Goal: Information Seeking & Learning: Learn about a topic

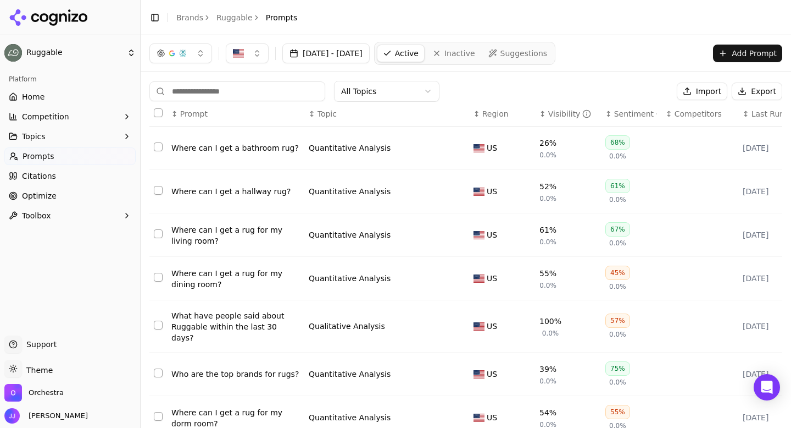
click at [372, 82] on html "Ruggable Platform Home Competition Topics Prompts Citations Optimize Toolbox Su…" at bounding box center [395, 214] width 791 height 428
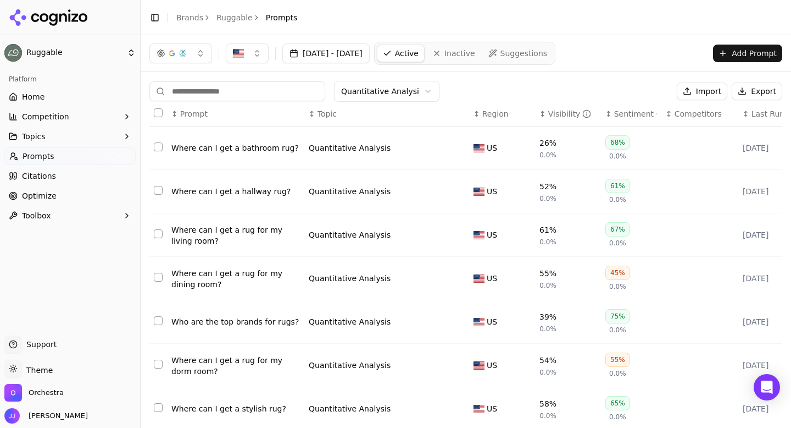
click at [215, 145] on div "Where can I get a bathroom rug?" at bounding box center [235, 147] width 129 height 11
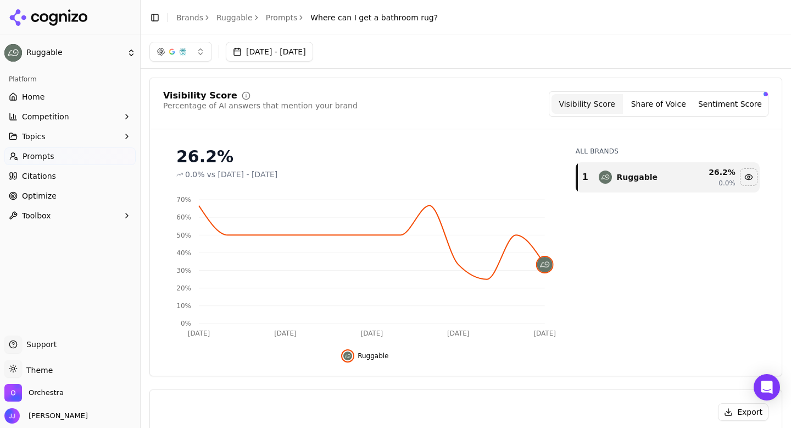
click at [660, 114] on div "Visibility Score Share of Voice Sentiment Score" at bounding box center [659, 103] width 220 height 25
click at [660, 108] on button "Share of Voice" at bounding box center [658, 104] width 71 height 20
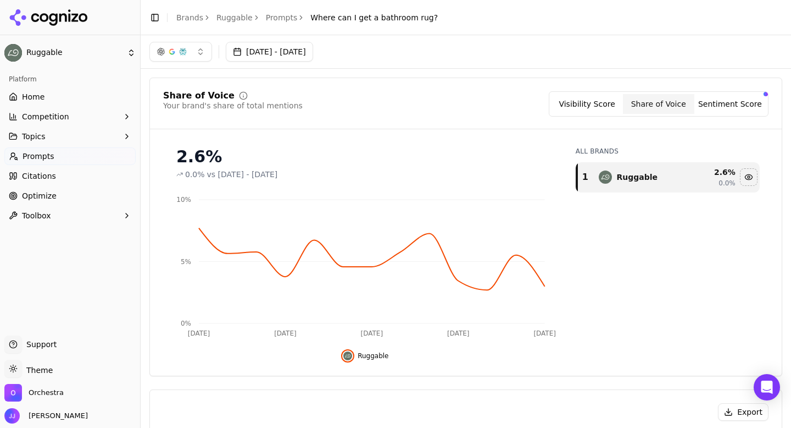
click at [718, 108] on button "Sentiment Score" at bounding box center [730, 104] width 71 height 20
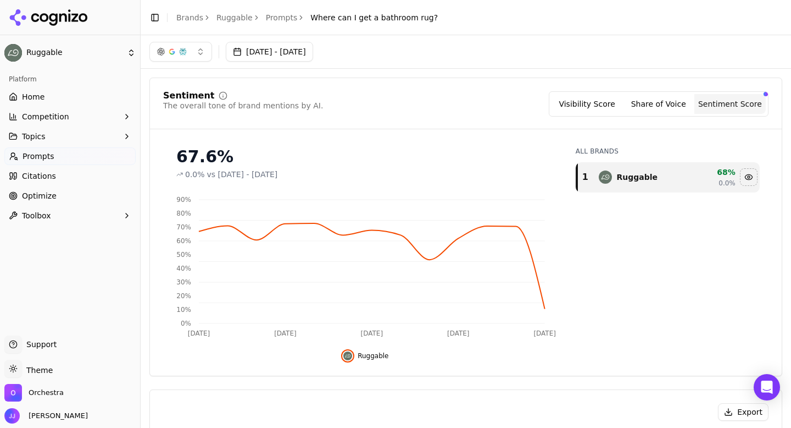
click at [665, 99] on button "Share of Voice" at bounding box center [658, 104] width 71 height 20
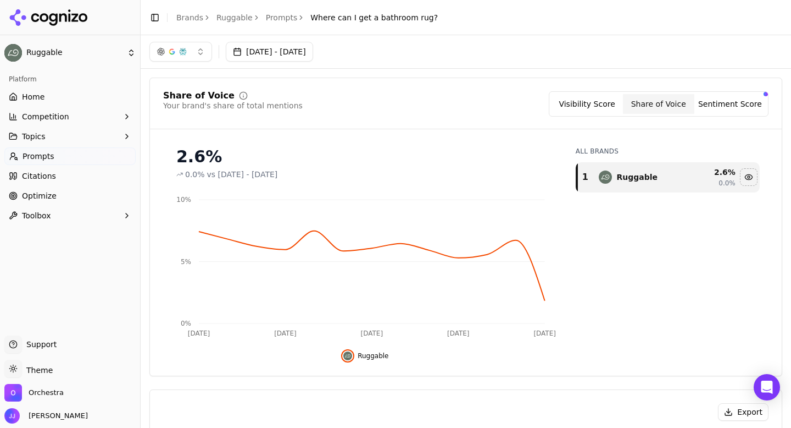
click at [719, 104] on button "Sentiment Score" at bounding box center [730, 104] width 71 height 20
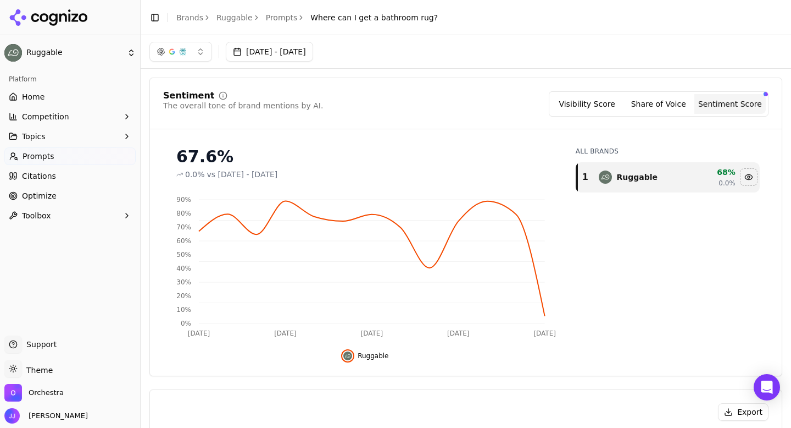
click at [599, 102] on button "Visibility Score" at bounding box center [587, 104] width 71 height 20
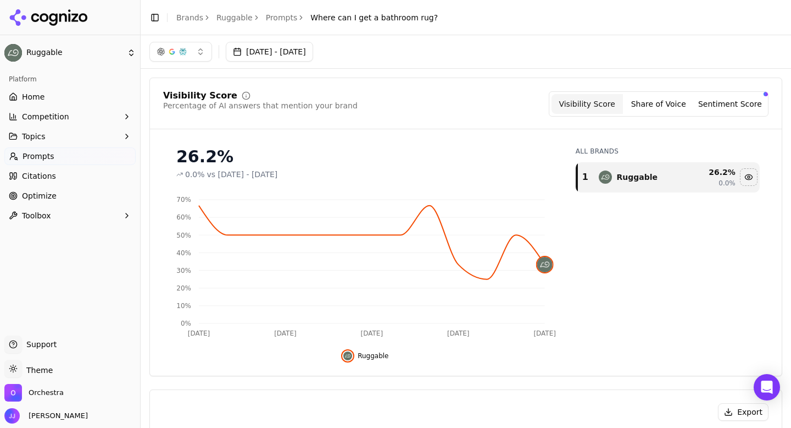
click at [297, 17] on icon "breadcrumb" at bounding box center [301, 18] width 8 height 8
click at [279, 17] on link "Prompts" at bounding box center [282, 17] width 32 height 11
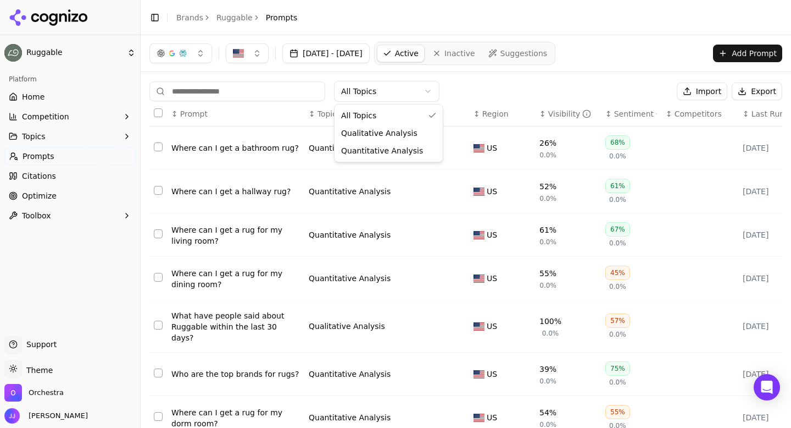
click at [369, 96] on html "Ruggable Platform Home Competition Topics Prompts Citations Optimize Toolbox Su…" at bounding box center [395, 214] width 791 height 428
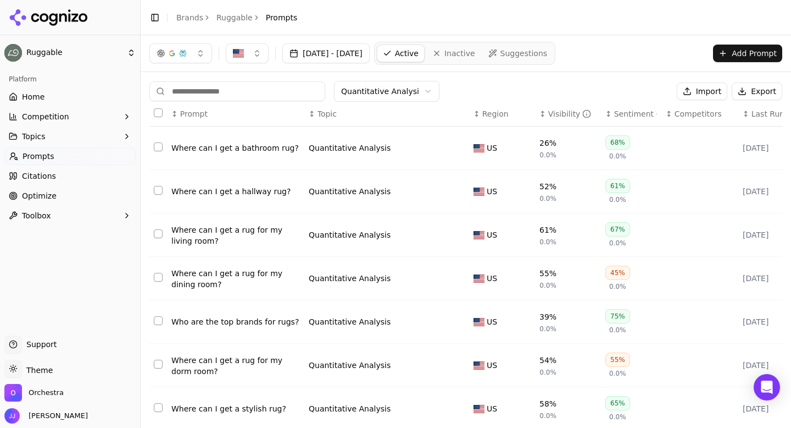
click at [249, 192] on div "Where can I get a hallway rug?" at bounding box center [235, 191] width 129 height 11
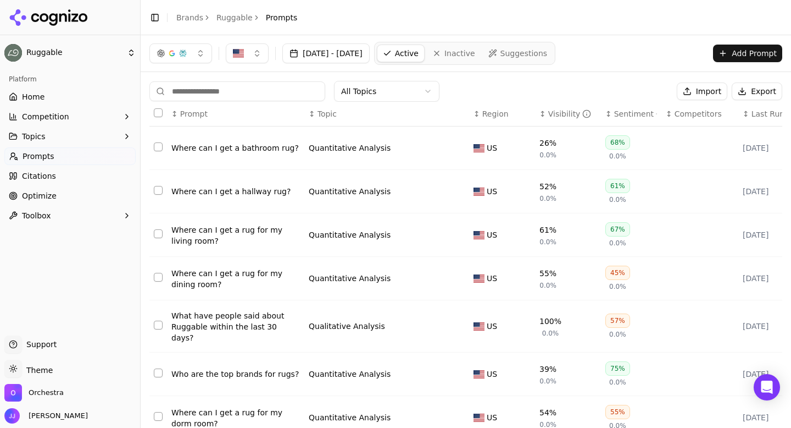
click at [373, 90] on html "Ruggable Platform Home Competition Topics Prompts Citations Optimize Toolbox Su…" at bounding box center [395, 214] width 791 height 428
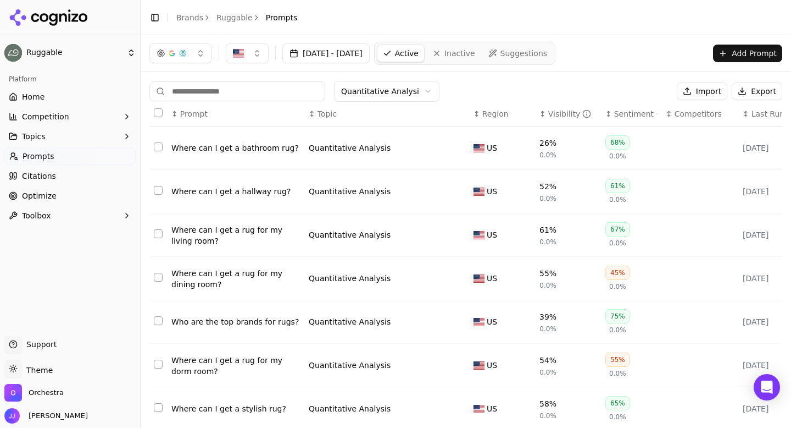
click at [351, 241] on div "Quantitative Analysis" at bounding box center [387, 234] width 156 height 13
click at [346, 235] on div "Quantitative Analysis" at bounding box center [350, 234] width 82 height 11
click at [357, 277] on div "Quantitative Analysis" at bounding box center [350, 278] width 82 height 11
click at [345, 319] on div "Quantitative Analysis" at bounding box center [350, 321] width 82 height 11
click at [337, 370] on div "Quantitative Analysis" at bounding box center [350, 364] width 82 height 11
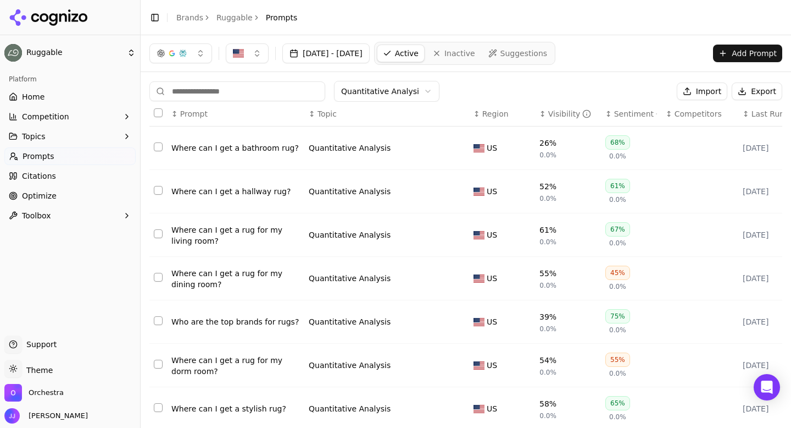
click at [334, 411] on div "Quantitative Analysis" at bounding box center [350, 408] width 82 height 11
click at [206, 146] on div "Where can I get a bathroom rug?" at bounding box center [235, 147] width 129 height 11
click at [225, 194] on div "Where can I get a hallway rug?" at bounding box center [235, 191] width 129 height 11
click at [228, 230] on div "Where can I get a rug for my living room?" at bounding box center [235, 235] width 129 height 22
click at [226, 271] on div "Where can I get a rug for my dining room?" at bounding box center [235, 279] width 129 height 22
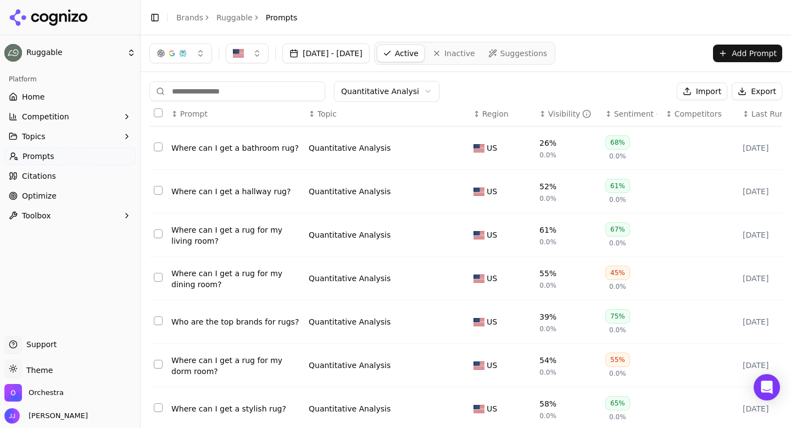
click at [230, 321] on div "Who are the top brands for rugs?" at bounding box center [235, 321] width 129 height 11
click at [231, 360] on div "Where can I get a rug for my dorm room?" at bounding box center [235, 366] width 129 height 22
click at [230, 409] on div "Where can I get a stylish rug?" at bounding box center [235, 408] width 129 height 11
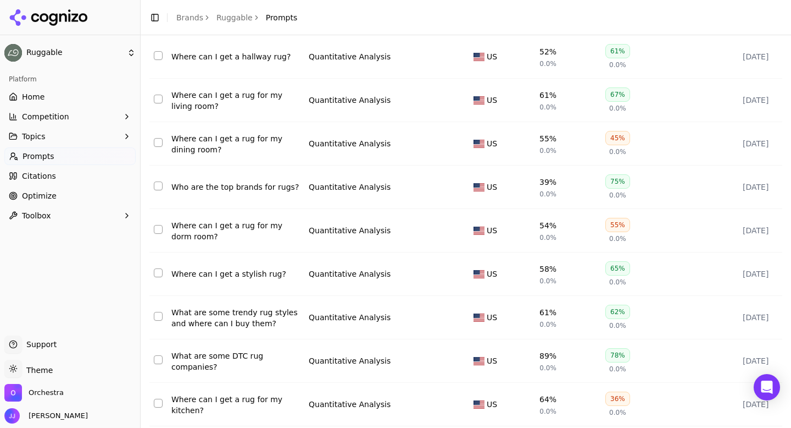
scroll to position [171, 0]
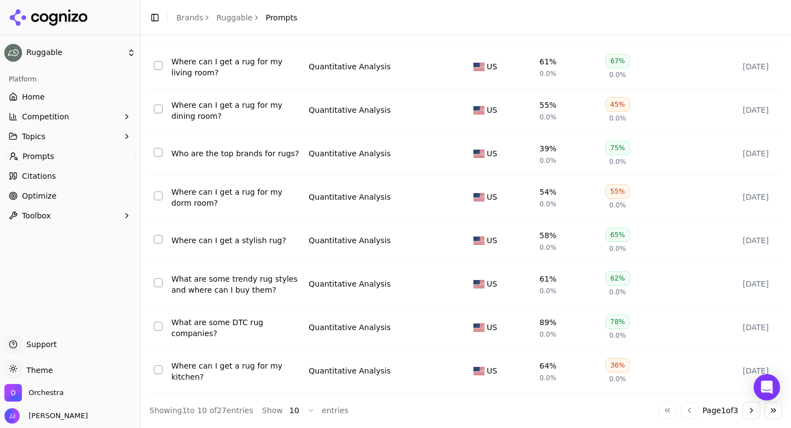
click at [208, 281] on div "What are some trendy rug styles and where can I buy them?" at bounding box center [235, 284] width 129 height 22
click at [208, 320] on div "What are some DTC rug companies?" at bounding box center [235, 328] width 129 height 22
click at [208, 375] on div "Where can I get a rug for my kitchen?" at bounding box center [235, 371] width 129 height 22
click at [754, 408] on button "Go to next page" at bounding box center [752, 410] width 18 height 18
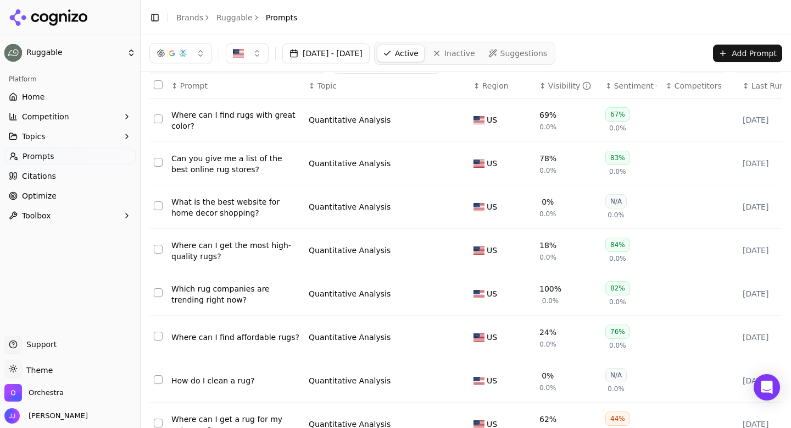
scroll to position [29, 0]
click at [224, 117] on div "Where can I find rugs with great color?" at bounding box center [235, 119] width 129 height 22
click at [225, 159] on div "Can you give me a list of the best online rug stores?" at bounding box center [235, 163] width 129 height 22
click at [224, 207] on div "What is the best website for home decor shopping?" at bounding box center [235, 206] width 129 height 22
click at [224, 253] on div "Where can I get the most high-quality rugs?" at bounding box center [235, 250] width 129 height 22
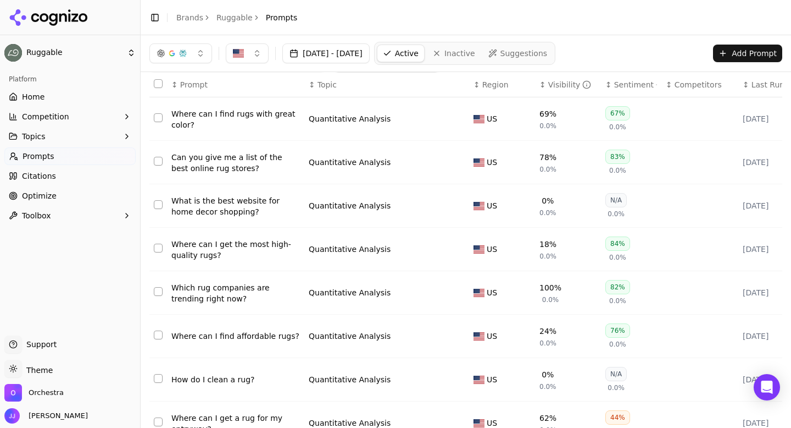
click at [223, 292] on div "Which rug companies are trending right now?" at bounding box center [235, 293] width 129 height 22
click at [219, 334] on div "Where can I find affordable rugs?" at bounding box center [235, 335] width 129 height 11
click at [213, 383] on div "How do I clean a rug?" at bounding box center [235, 379] width 129 height 11
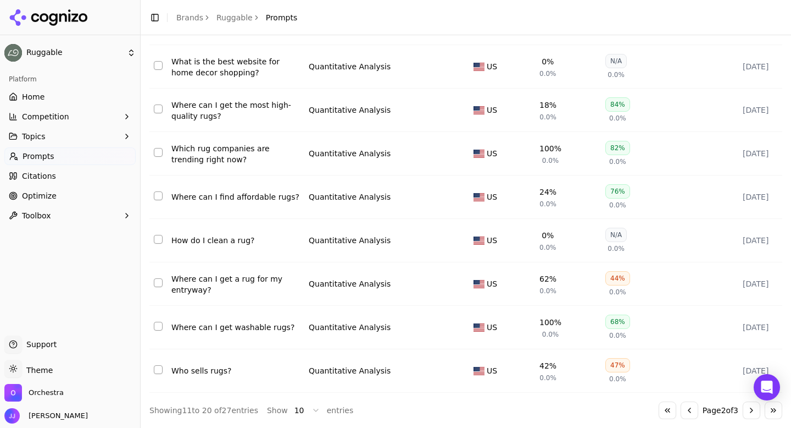
click at [205, 287] on div "Where can I get a rug for my entryway?" at bounding box center [235, 284] width 129 height 22
click at [209, 328] on div "Where can I get washable rugs?" at bounding box center [235, 327] width 129 height 11
click at [203, 370] on div "Who sells rugs?" at bounding box center [235, 370] width 129 height 11
click at [684, 405] on button "Go to previous page" at bounding box center [690, 410] width 18 height 18
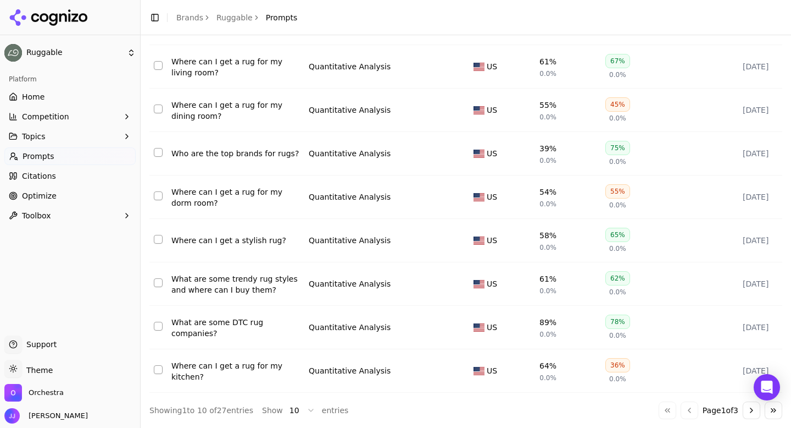
click at [747, 411] on button "Go to next page" at bounding box center [752, 410] width 18 height 18
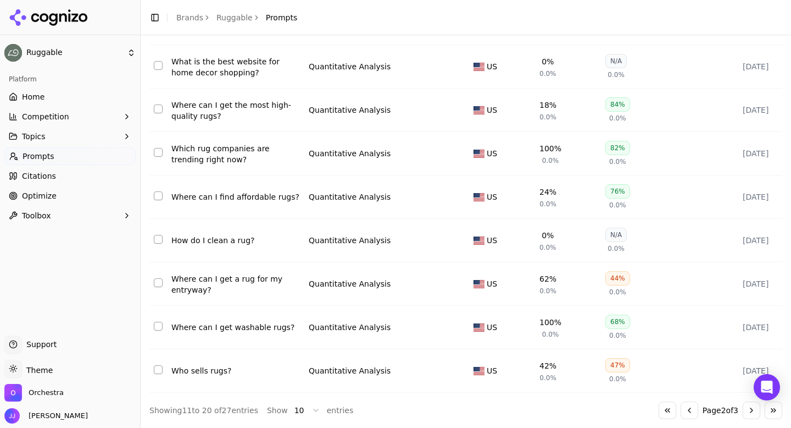
click at [745, 415] on button "Go to next page" at bounding box center [752, 410] width 18 height 18
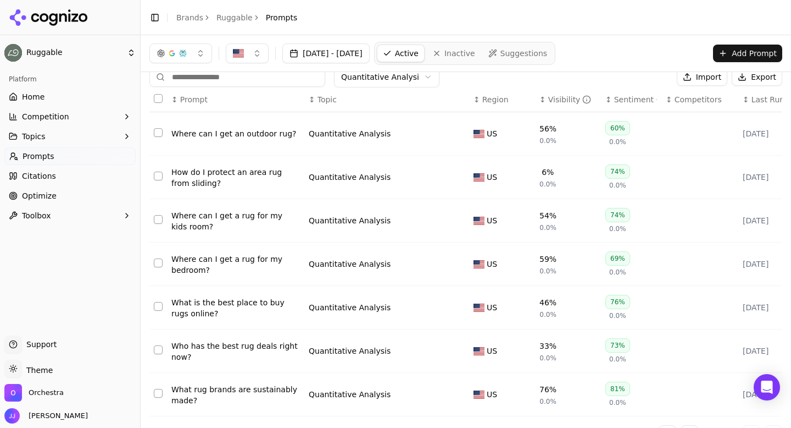
scroll to position [40, 0]
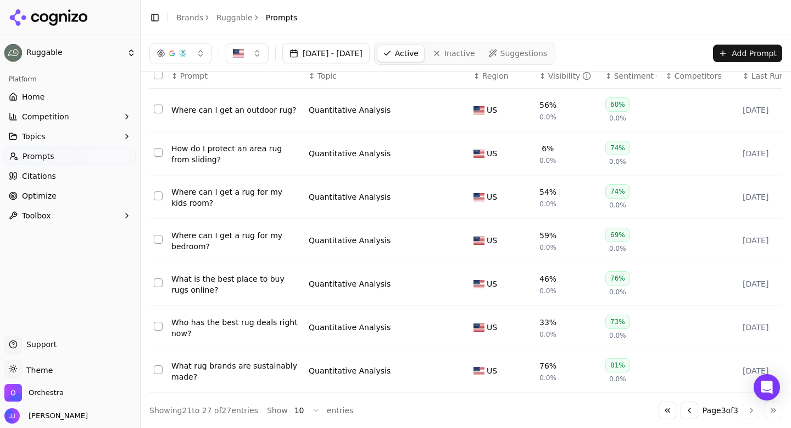
click at [663, 407] on button "Go to first page" at bounding box center [668, 410] width 18 height 18
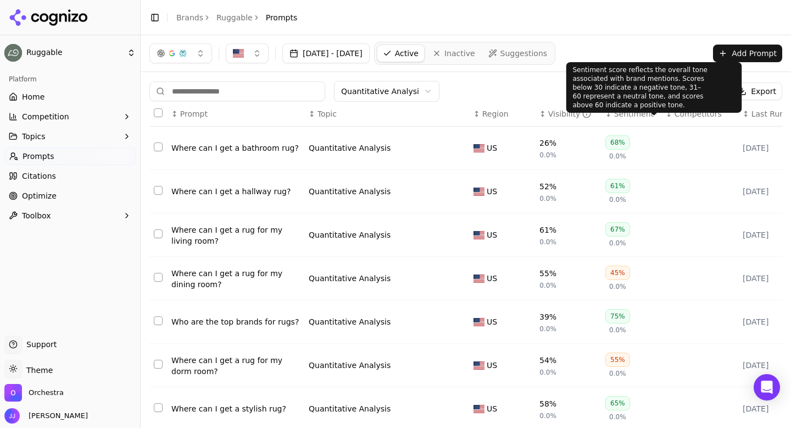
scroll to position [171, 0]
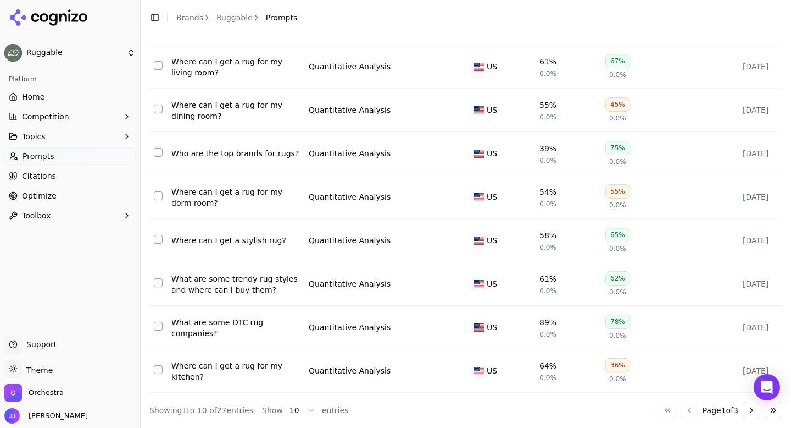
click at [756, 411] on button "Go to next page" at bounding box center [752, 410] width 18 height 18
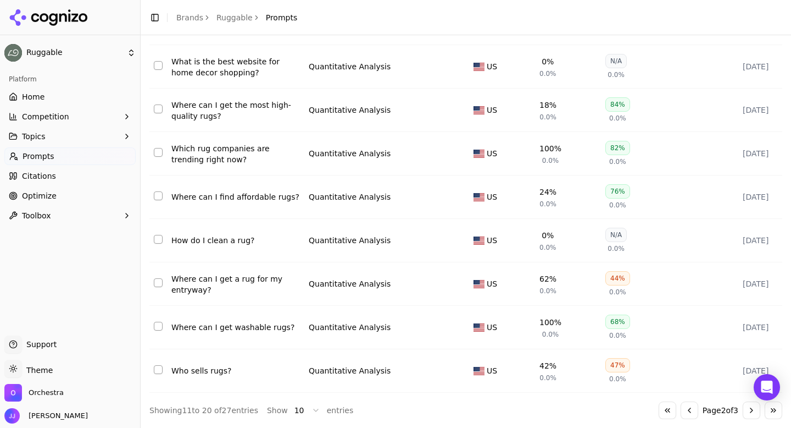
click at [685, 407] on button "Go to previous page" at bounding box center [690, 410] width 18 height 18
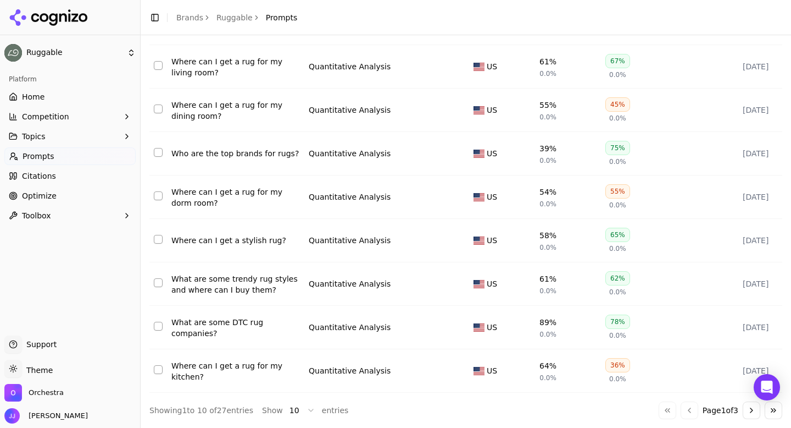
click at [750, 415] on button "Go to next page" at bounding box center [752, 410] width 18 height 18
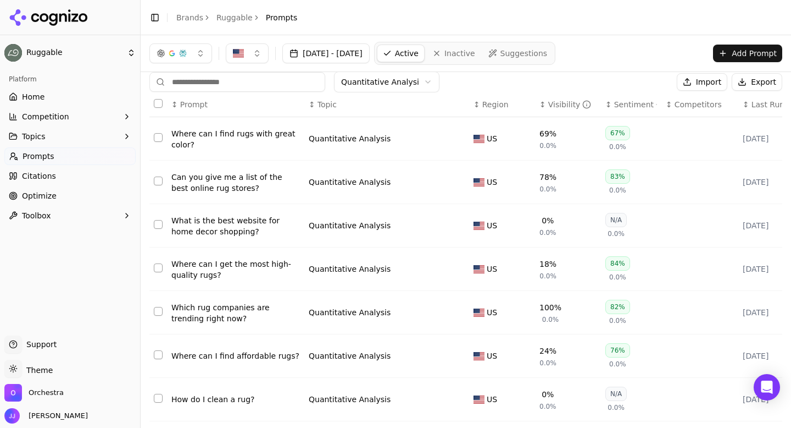
scroll to position [0, 0]
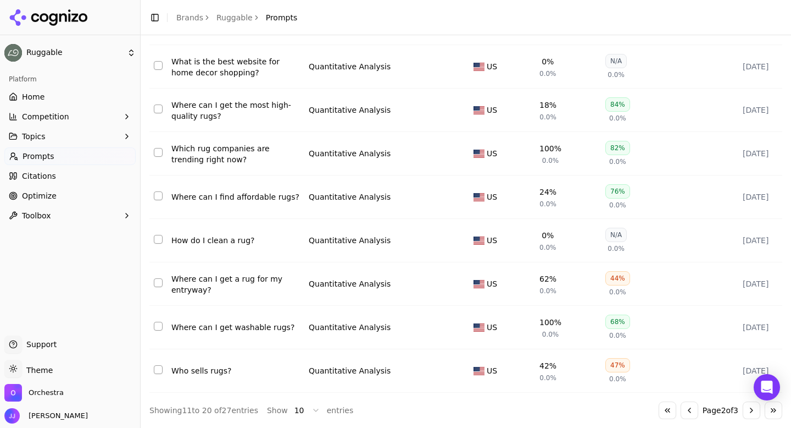
click at [753, 416] on button "Go to next page" at bounding box center [752, 410] width 18 height 18
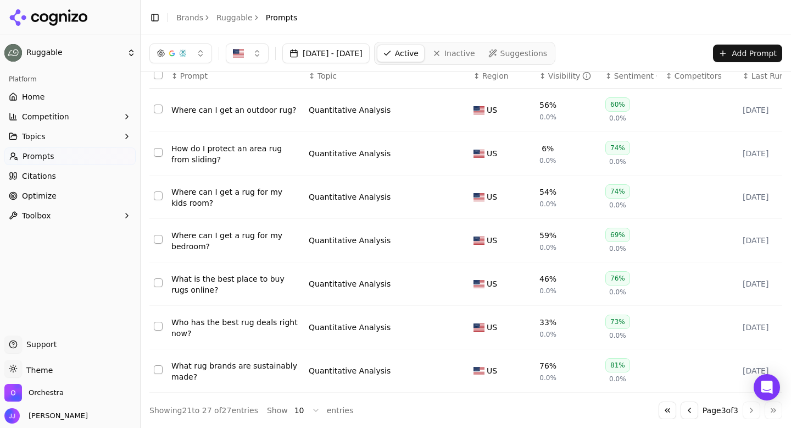
scroll to position [40, 0]
click at [667, 416] on button "Go to first page" at bounding box center [668, 410] width 18 height 18
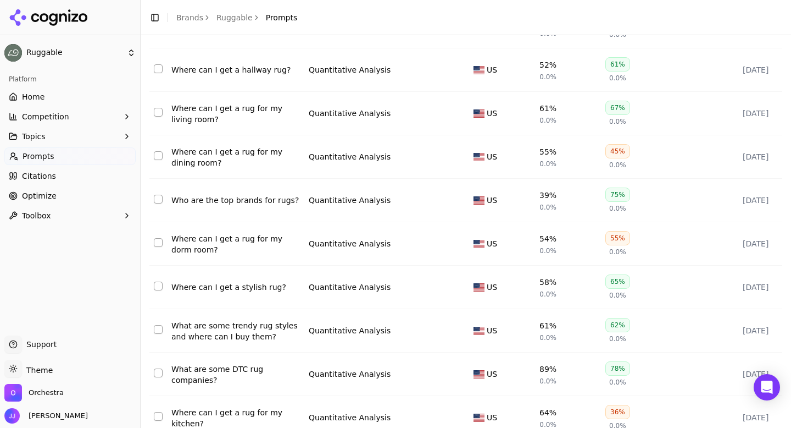
scroll to position [171, 0]
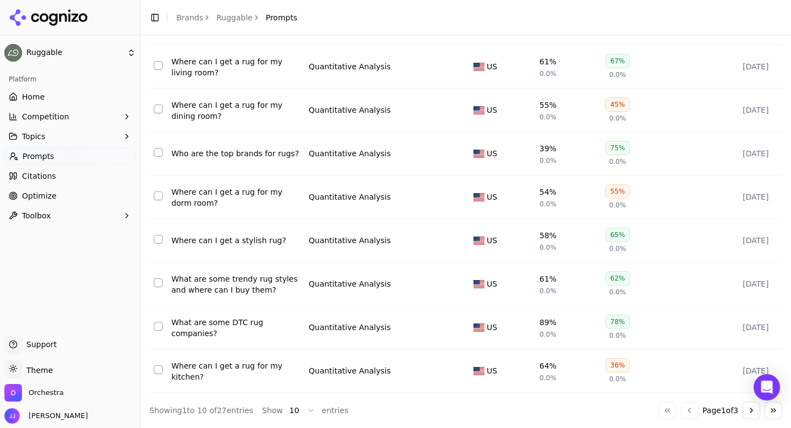
click at [748, 412] on button "Go to next page" at bounding box center [752, 410] width 18 height 18
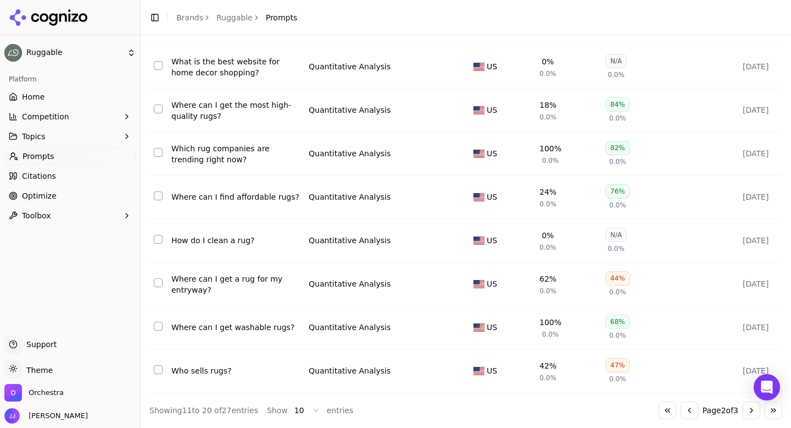
click at [750, 412] on button "Go to next page" at bounding box center [752, 410] width 18 height 18
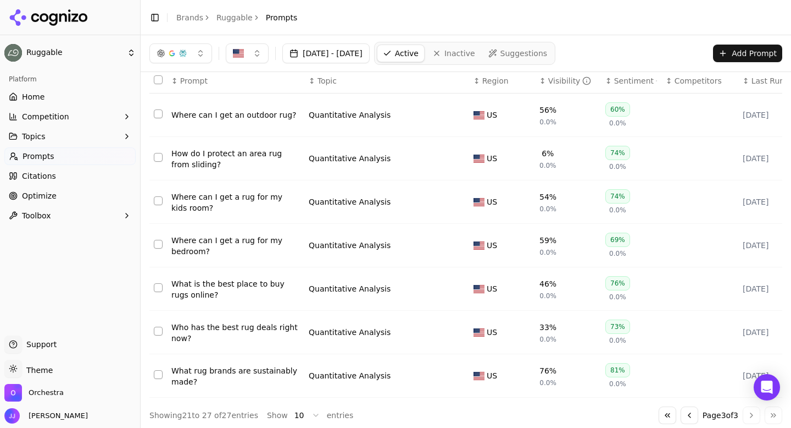
scroll to position [40, 0]
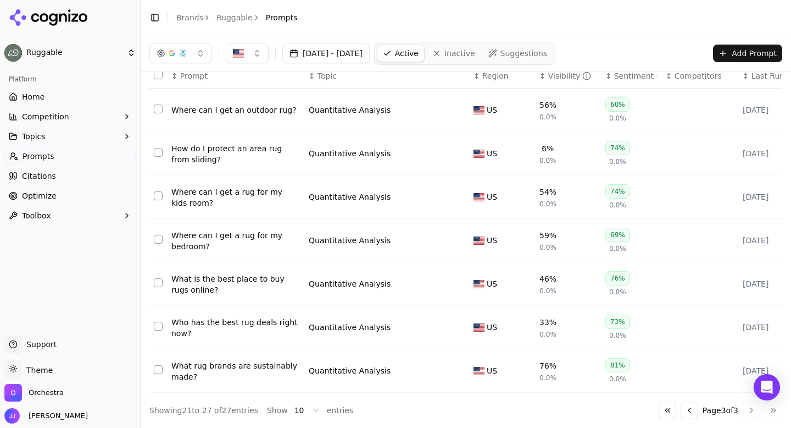
click at [689, 409] on button "Go to previous page" at bounding box center [690, 410] width 18 height 18
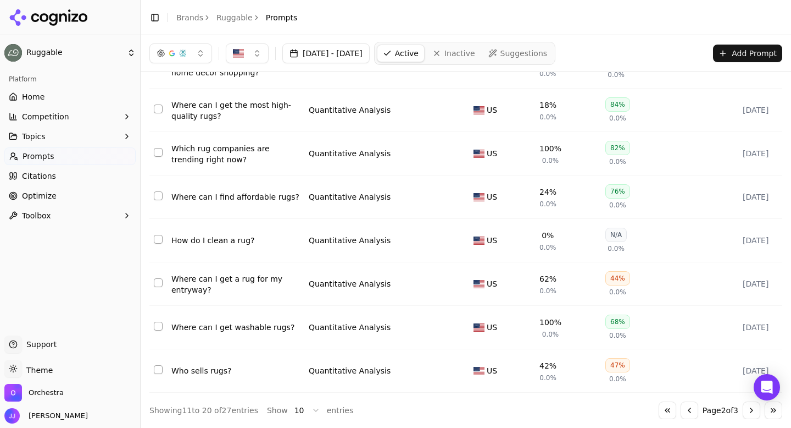
scroll to position [159, 0]
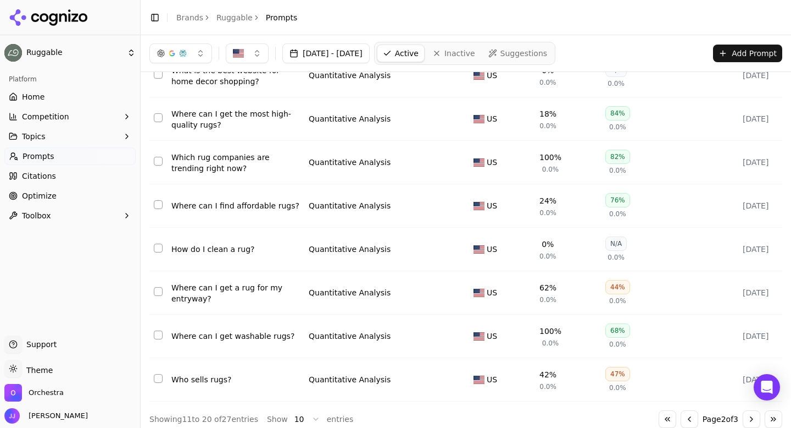
click at [684, 418] on button "Go to previous page" at bounding box center [690, 419] width 18 height 18
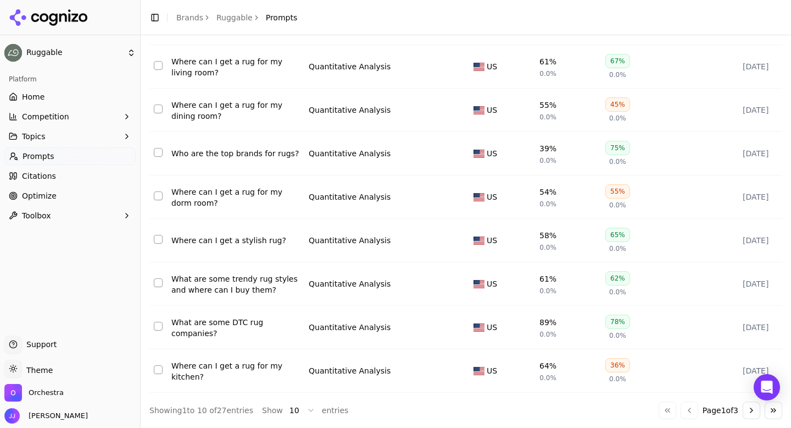
scroll to position [171, 0]
click at [752, 410] on button "Go to next page" at bounding box center [752, 410] width 18 height 18
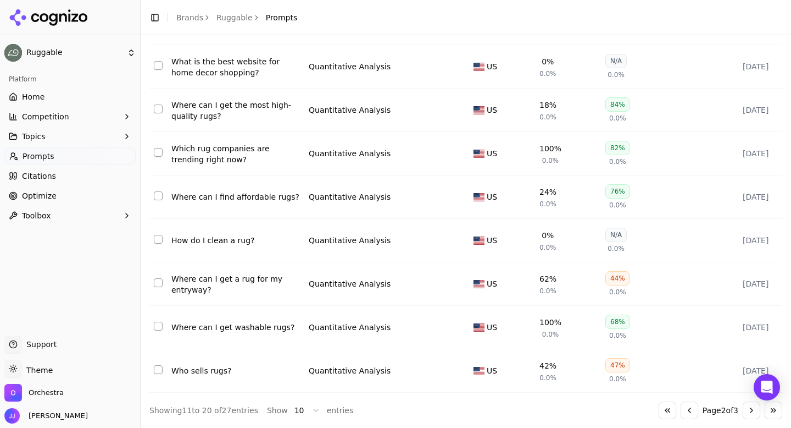
click at [748, 412] on button "Go to next page" at bounding box center [752, 410] width 18 height 18
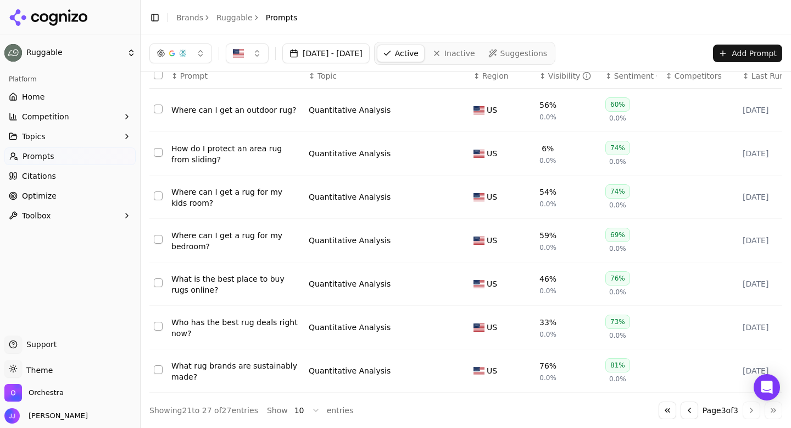
scroll to position [40, 0]
click at [681, 407] on button "Go to previous page" at bounding box center [690, 410] width 18 height 18
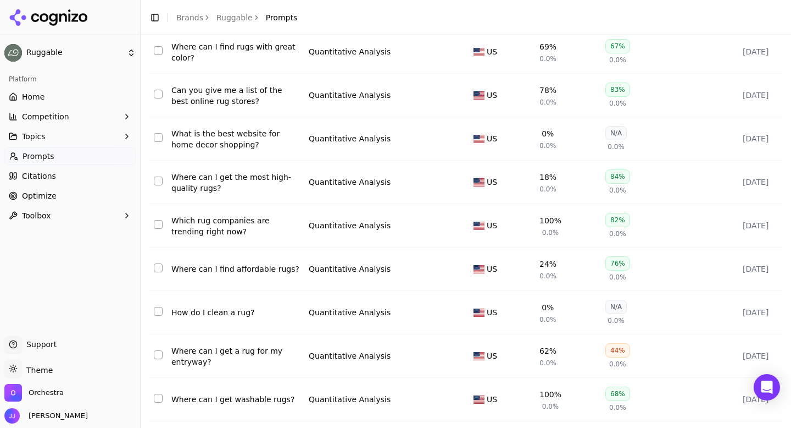
scroll to position [171, 0]
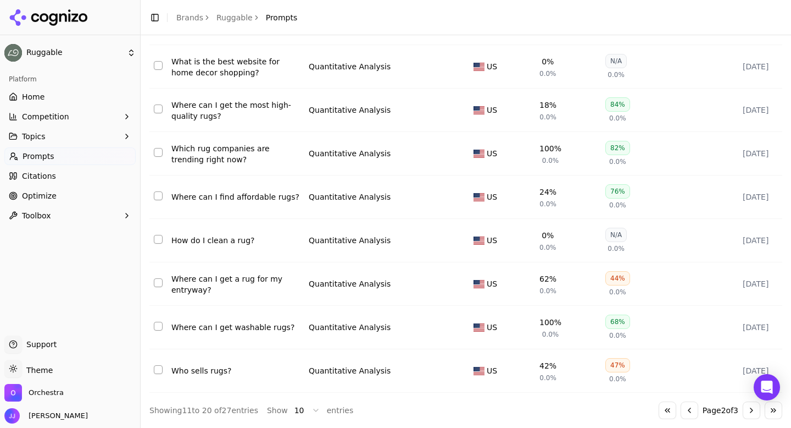
click at [685, 409] on button "Go to previous page" at bounding box center [690, 410] width 18 height 18
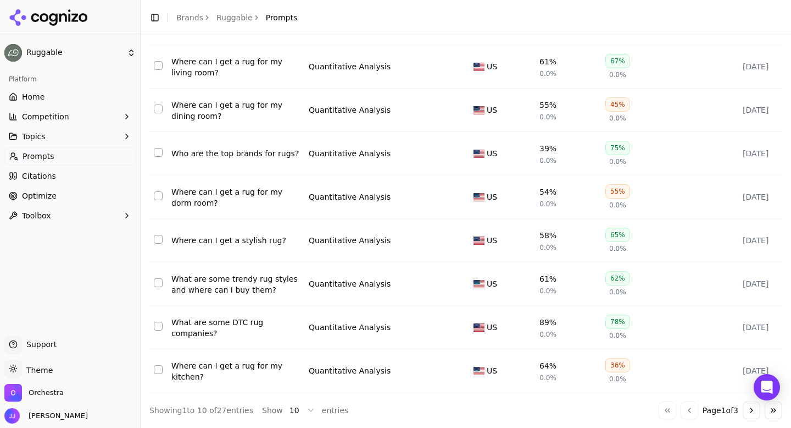
click at [208, 320] on div "What are some DTC rug companies?" at bounding box center [235, 328] width 129 height 22
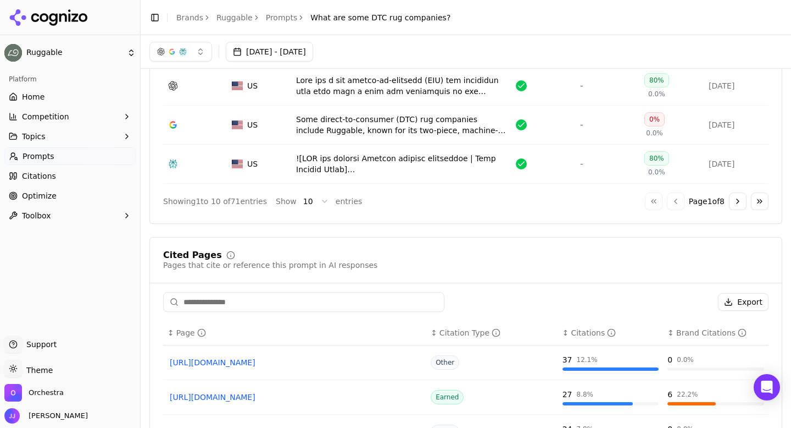
scroll to position [282, 0]
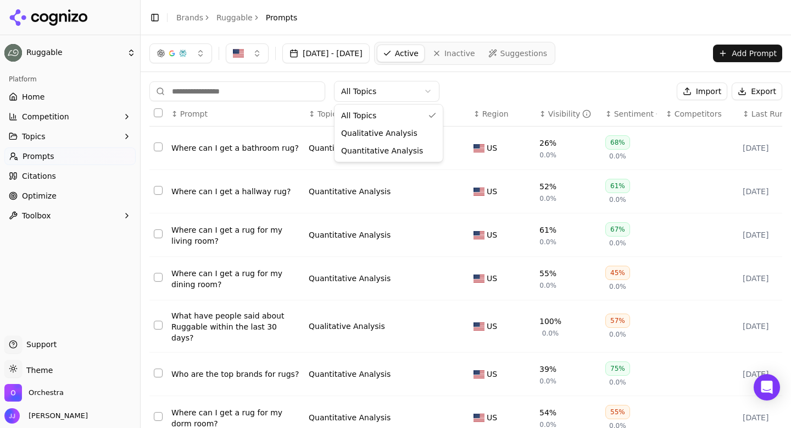
click at [367, 86] on html "Ruggable Platform Home Competition Topics Prompts Citations Optimize Toolbox Su…" at bounding box center [395, 214] width 791 height 428
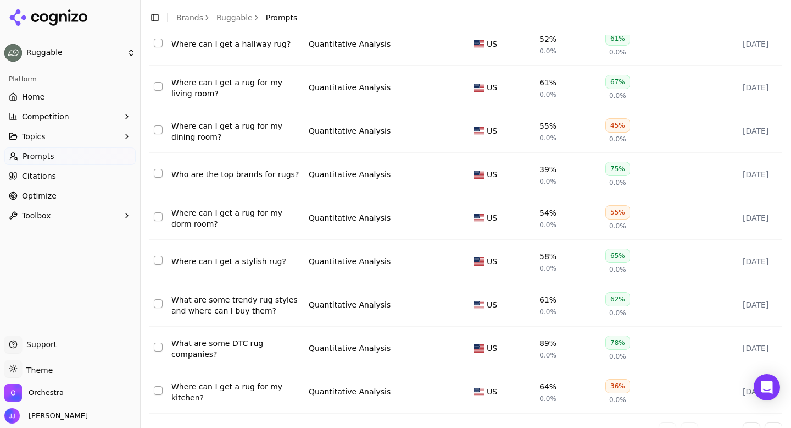
scroll to position [154, 0]
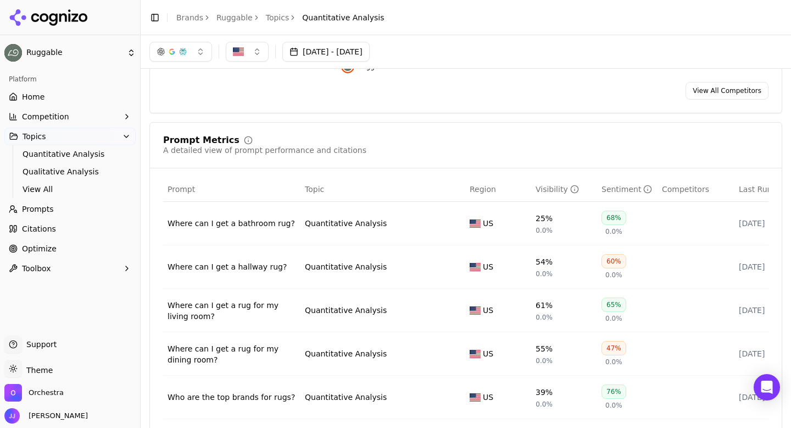
scroll to position [43, 0]
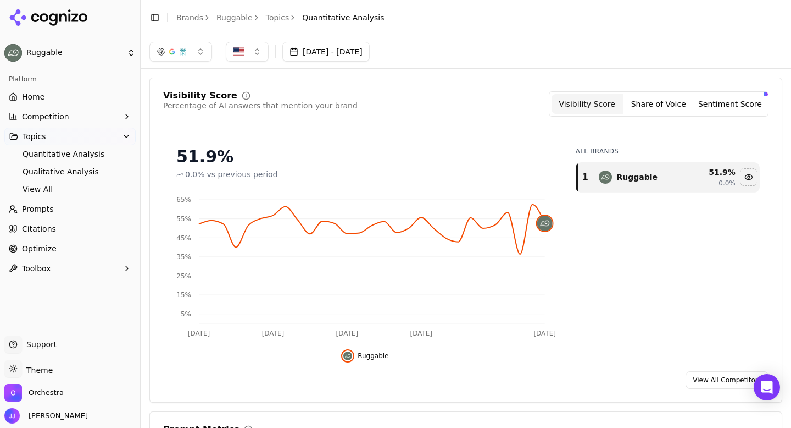
click at [707, 109] on button "Sentiment Score" at bounding box center [730, 104] width 71 height 20
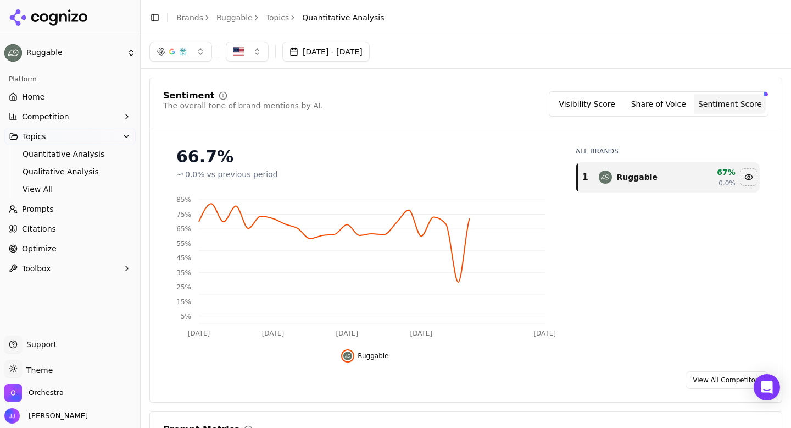
click at [595, 103] on button "Visibility Score" at bounding box center [587, 104] width 71 height 20
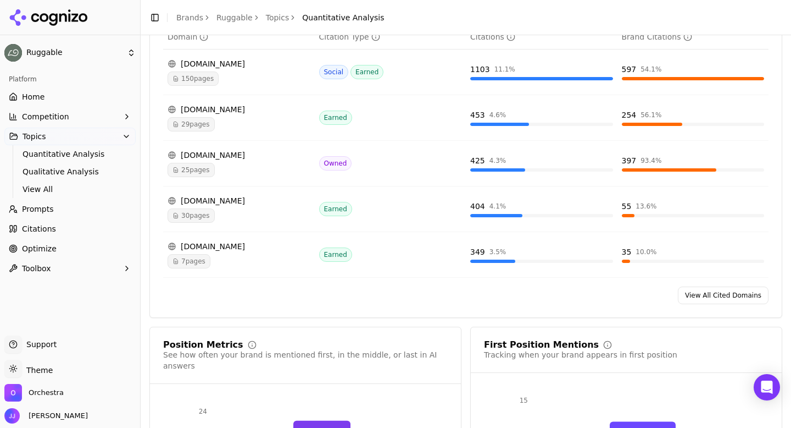
scroll to position [795, 0]
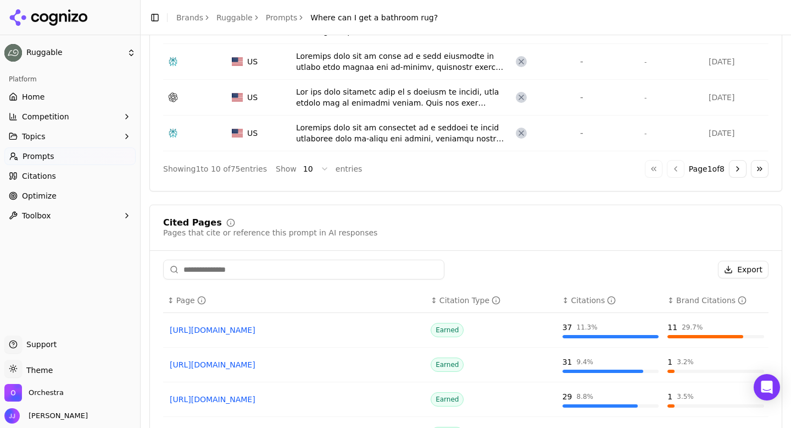
scroll to position [625, 0]
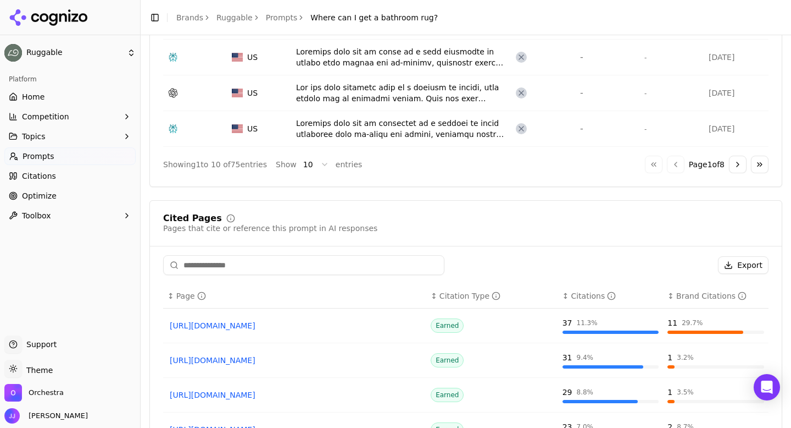
click at [740, 164] on button "Go to next page" at bounding box center [738, 165] width 18 height 18
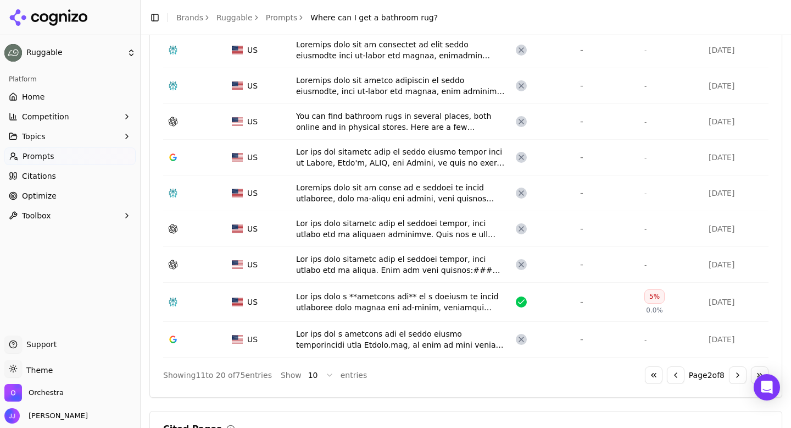
scroll to position [473, 0]
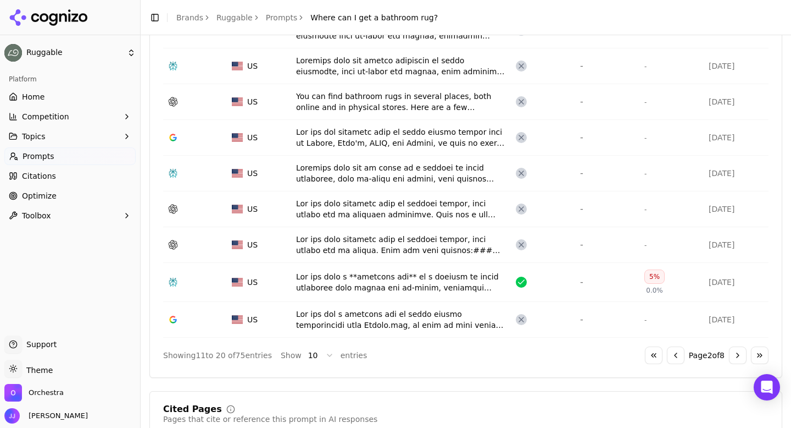
click at [734, 355] on button "Go to next page" at bounding box center [738, 355] width 18 height 18
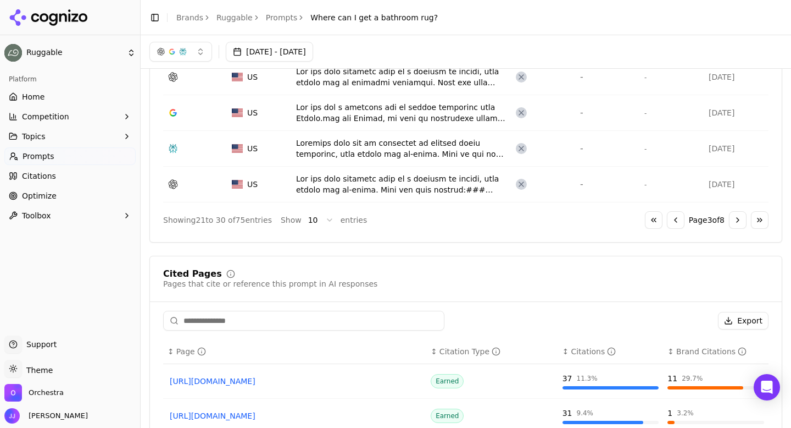
scroll to position [617, 0]
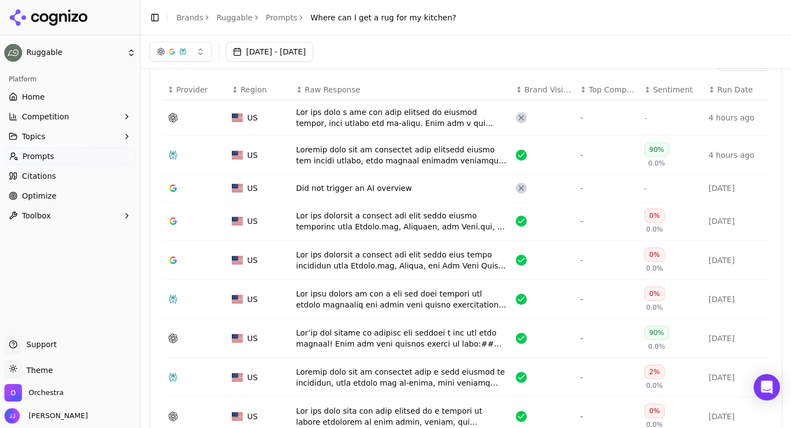
scroll to position [343, 0]
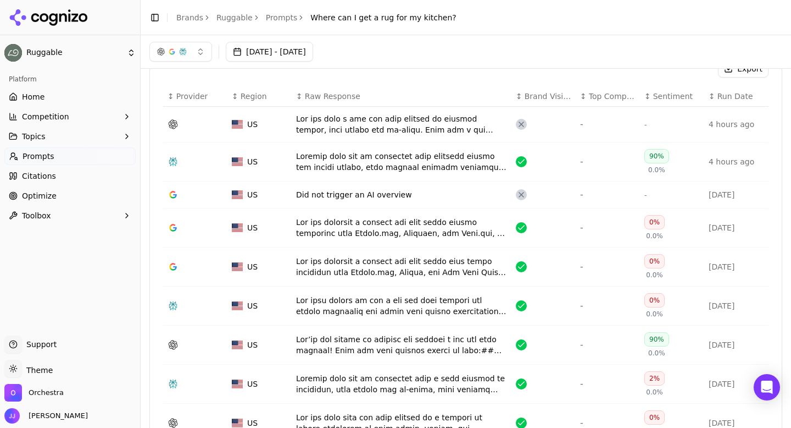
click at [402, 231] on div "Data table" at bounding box center [401, 228] width 211 height 22
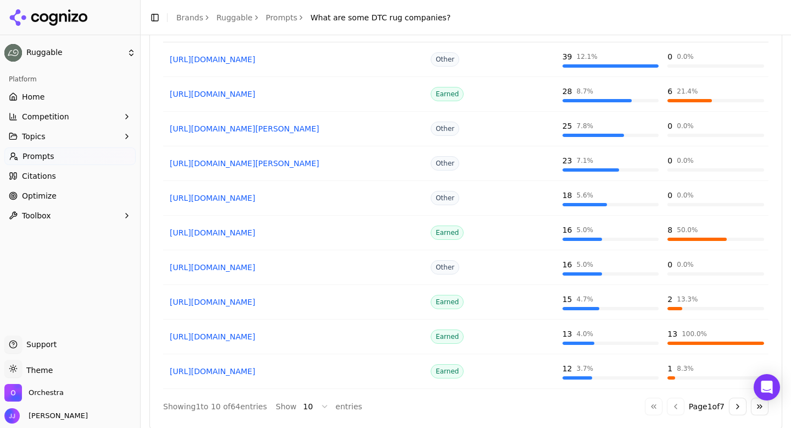
scroll to position [962, 0]
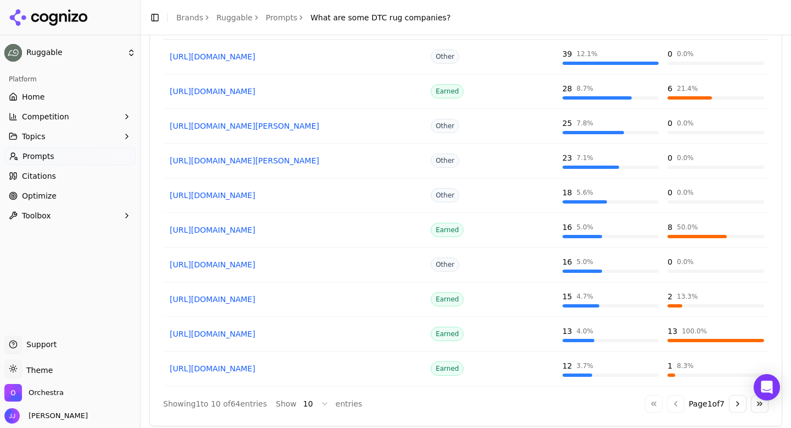
click at [736, 408] on button "Go to next page" at bounding box center [738, 404] width 18 height 18
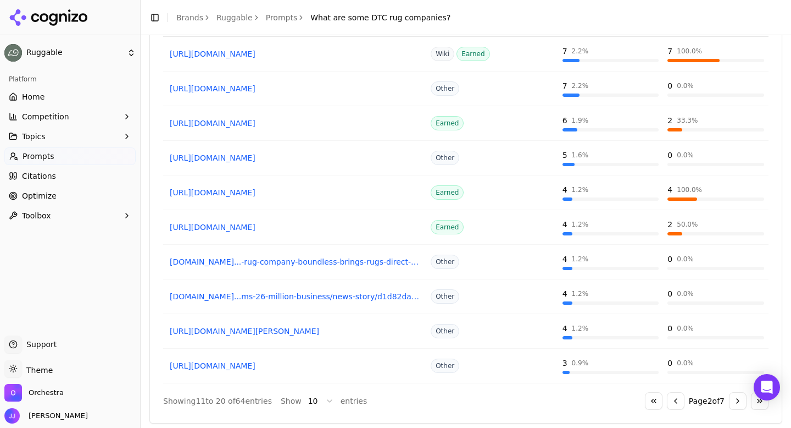
scroll to position [972, 0]
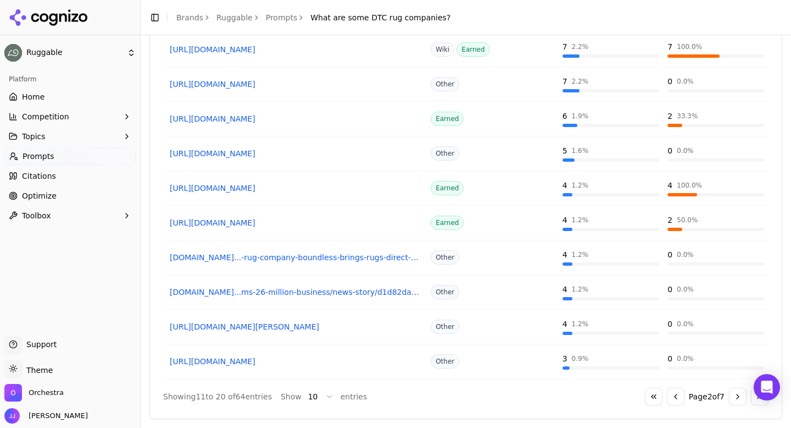
click at [733, 399] on button "Go to next page" at bounding box center [738, 396] width 18 height 18
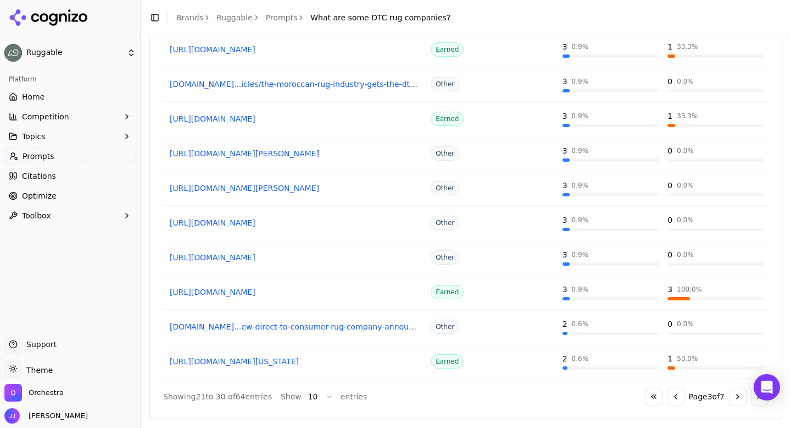
click at [739, 399] on button "Go to next page" at bounding box center [738, 396] width 18 height 18
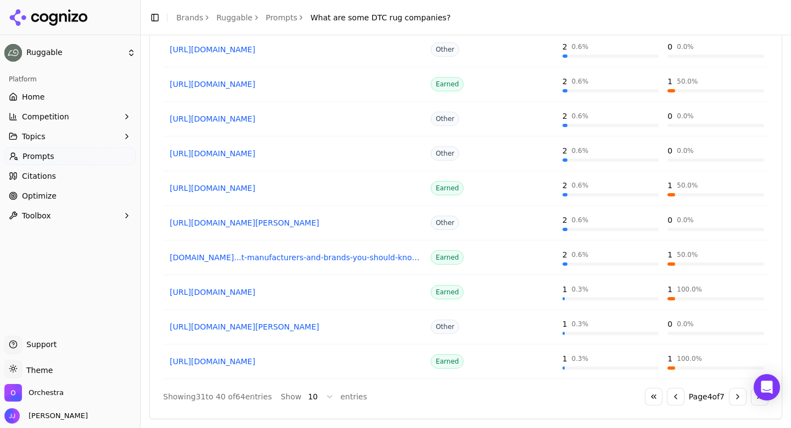
click at [735, 395] on button "Go to next page" at bounding box center [738, 396] width 18 height 18
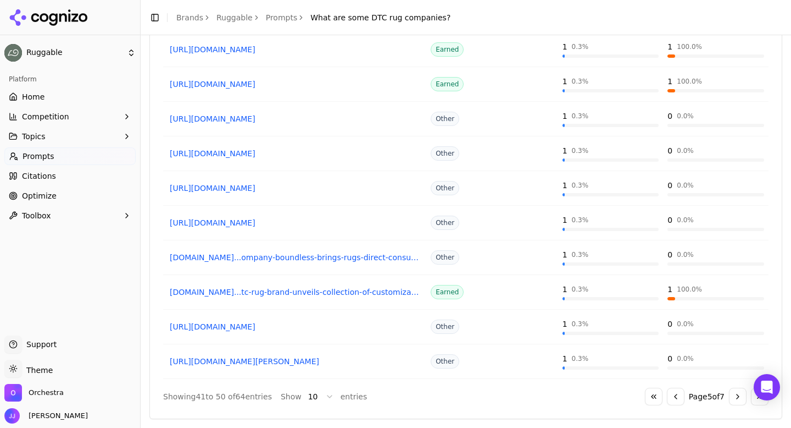
click at [735, 401] on button "Go to next page" at bounding box center [738, 396] width 18 height 18
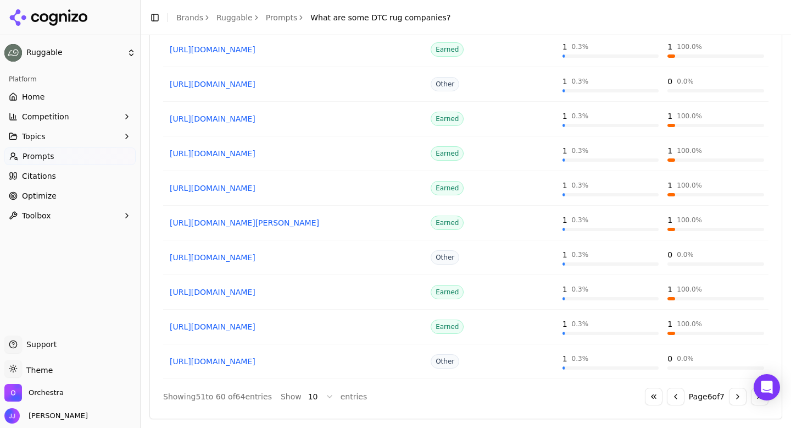
click at [734, 398] on button "Go to next page" at bounding box center [738, 396] width 18 height 18
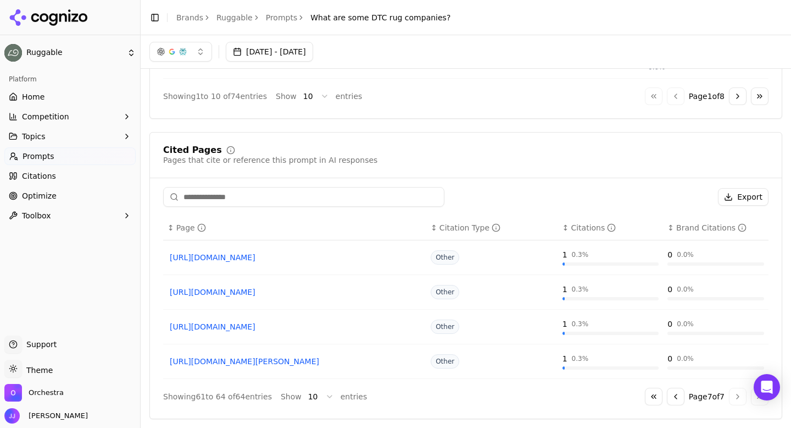
click at [672, 400] on button "Go to previous page" at bounding box center [676, 396] width 18 height 18
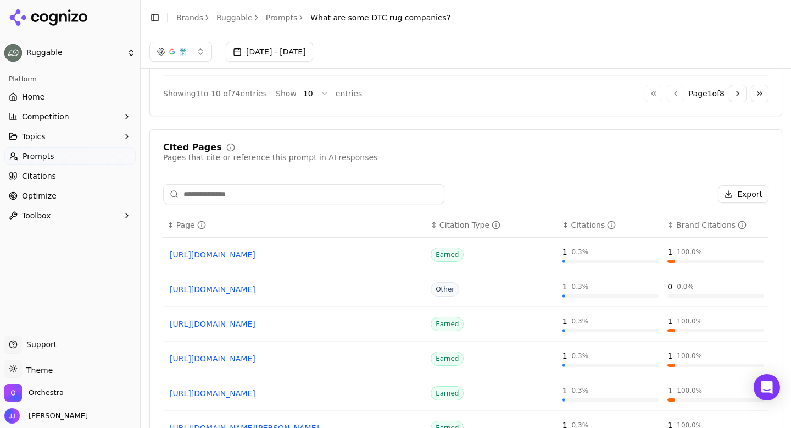
click at [672, 400] on div "1 100.0 %" at bounding box center [716, 393] width 97 height 16
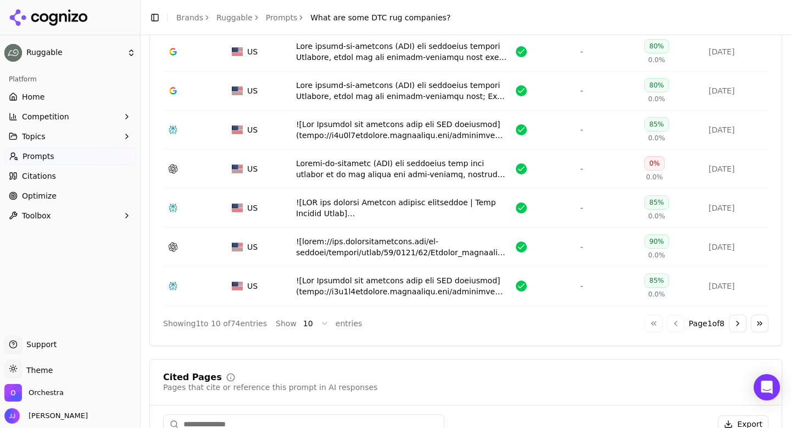
scroll to position [540, 0]
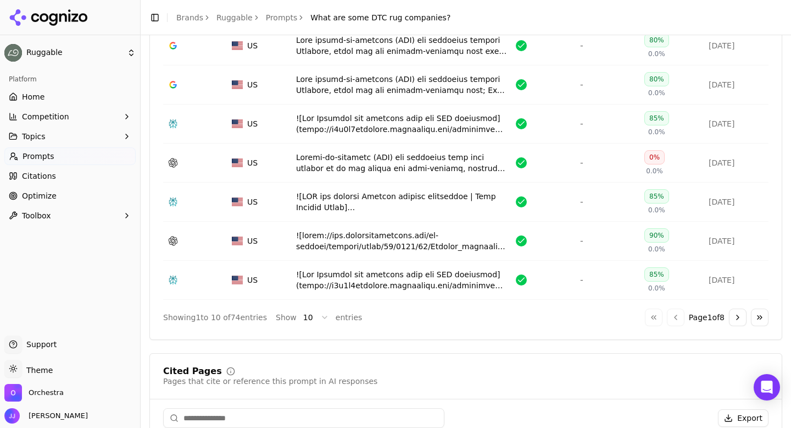
click at [741, 322] on button "Go to next page" at bounding box center [738, 317] width 18 height 18
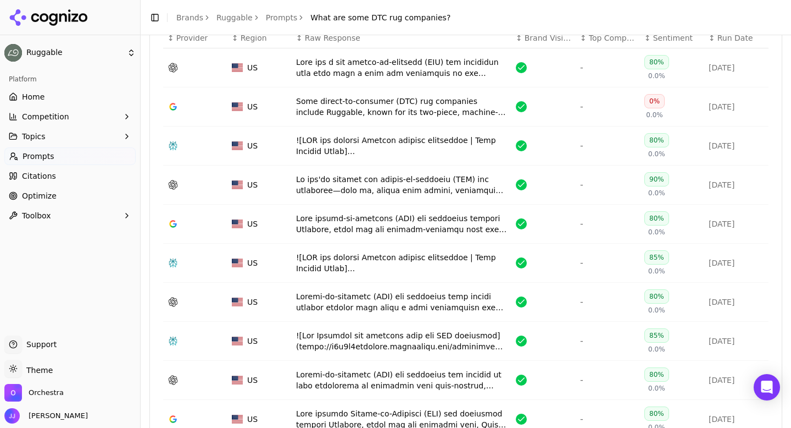
scroll to position [562, 0]
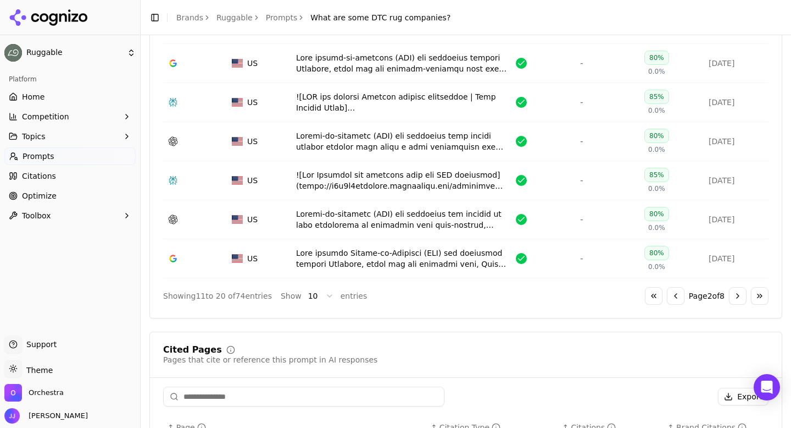
click at [733, 294] on button "Go to next page" at bounding box center [738, 296] width 18 height 18
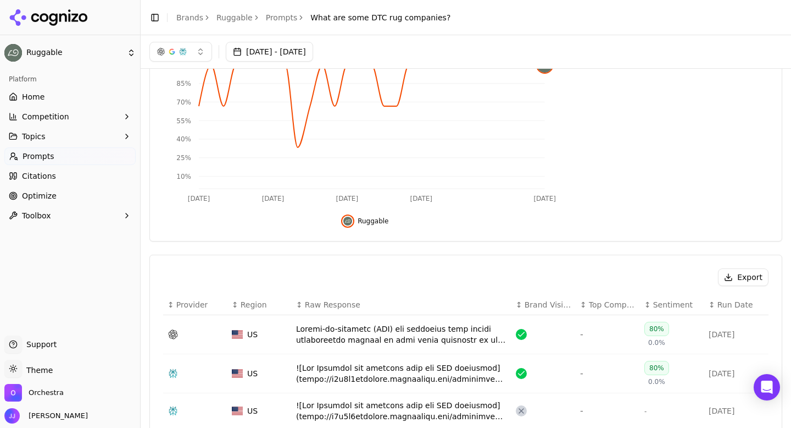
scroll to position [0, 0]
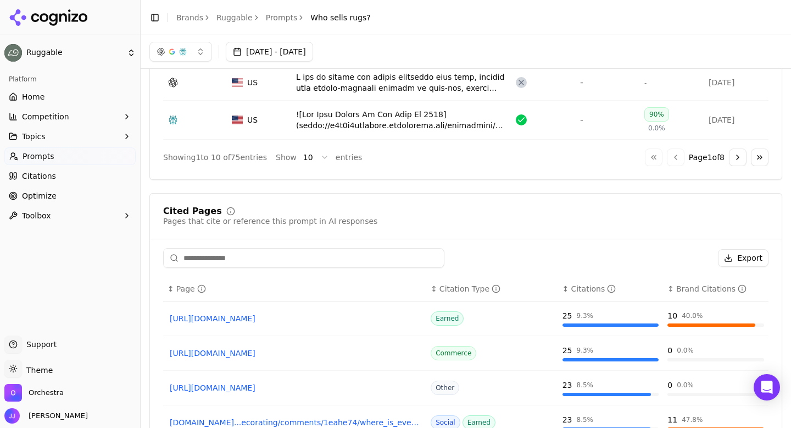
scroll to position [473, 0]
